Goal: Manage account settings

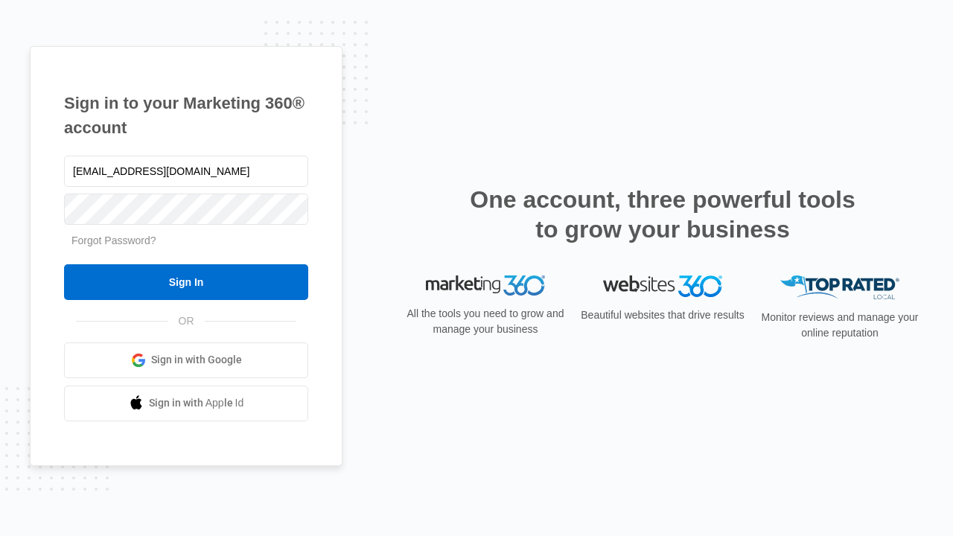
type input "[EMAIL_ADDRESS][DOMAIN_NAME]"
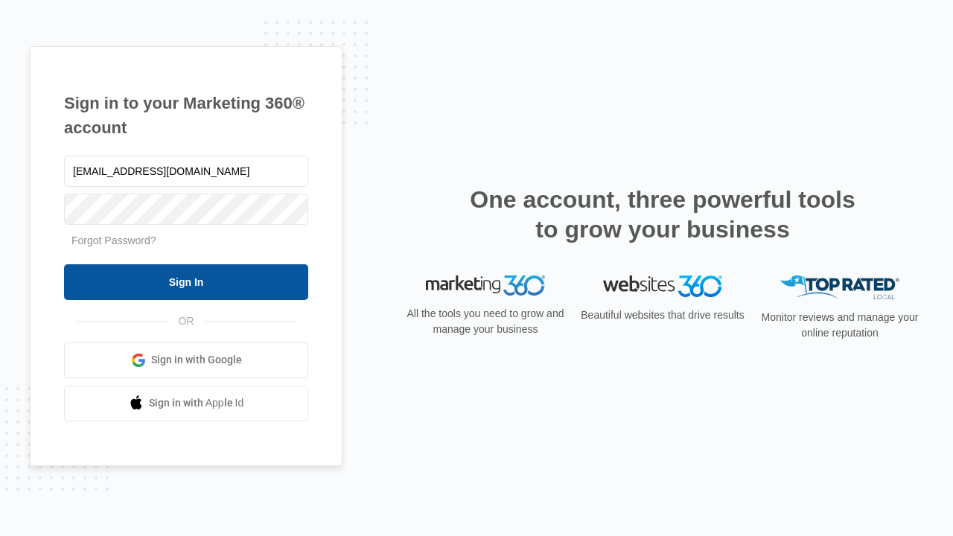
click at [186, 281] on input "Sign In" at bounding box center [186, 282] width 244 height 36
